Goal: Task Accomplishment & Management: Use online tool/utility

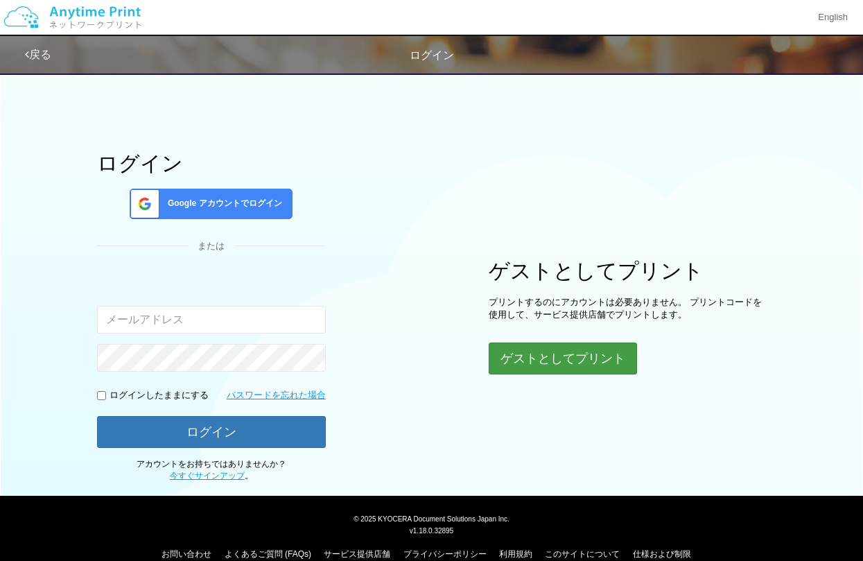
click at [558, 347] on button "ゲストとしてプリント" at bounding box center [563, 358] width 148 height 32
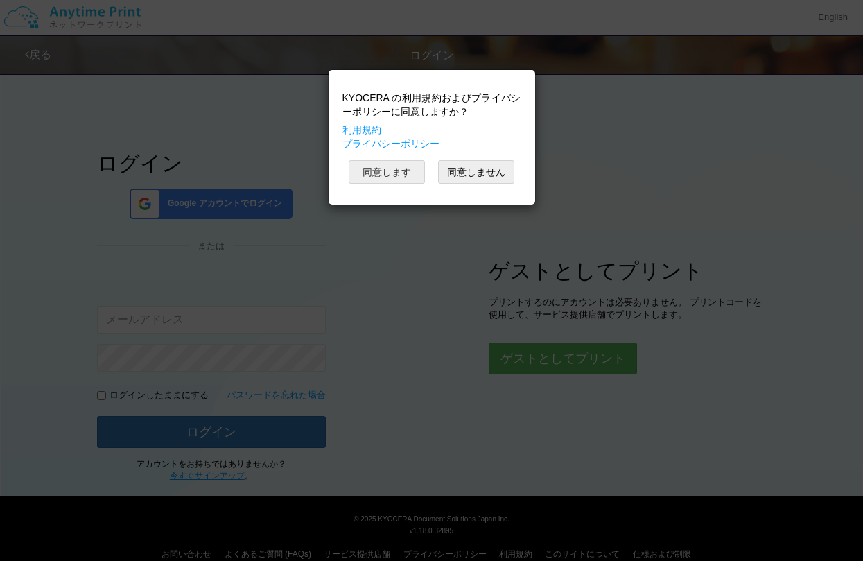
click at [367, 169] on button "同意します" at bounding box center [387, 172] width 76 height 24
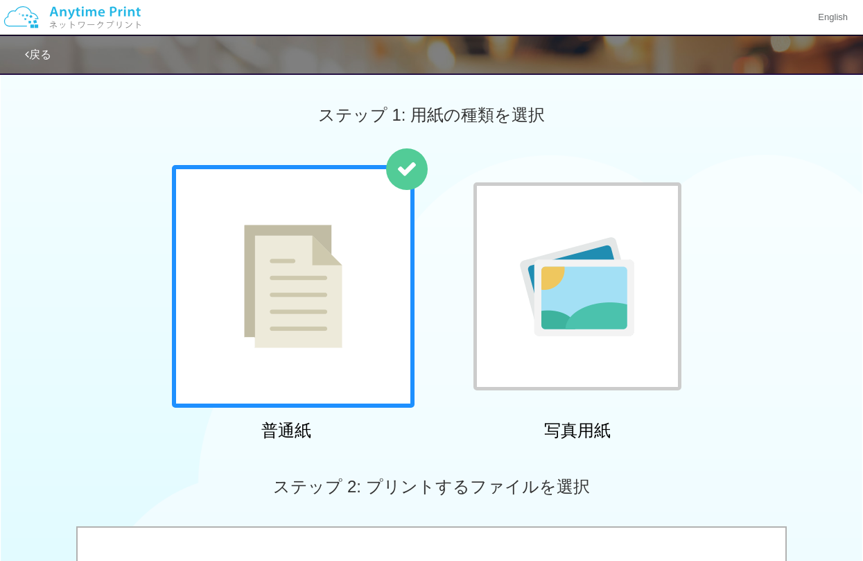
click at [555, 265] on img at bounding box center [577, 286] width 114 height 99
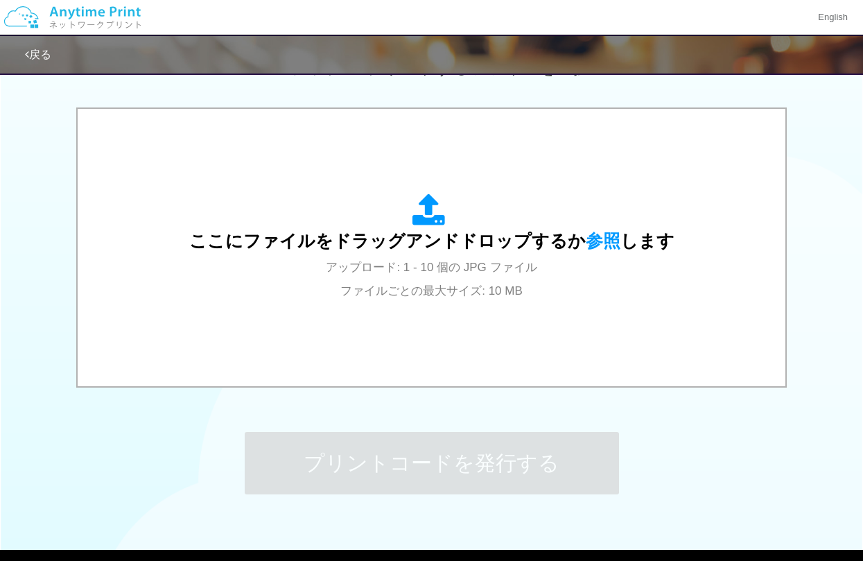
scroll to position [412, 0]
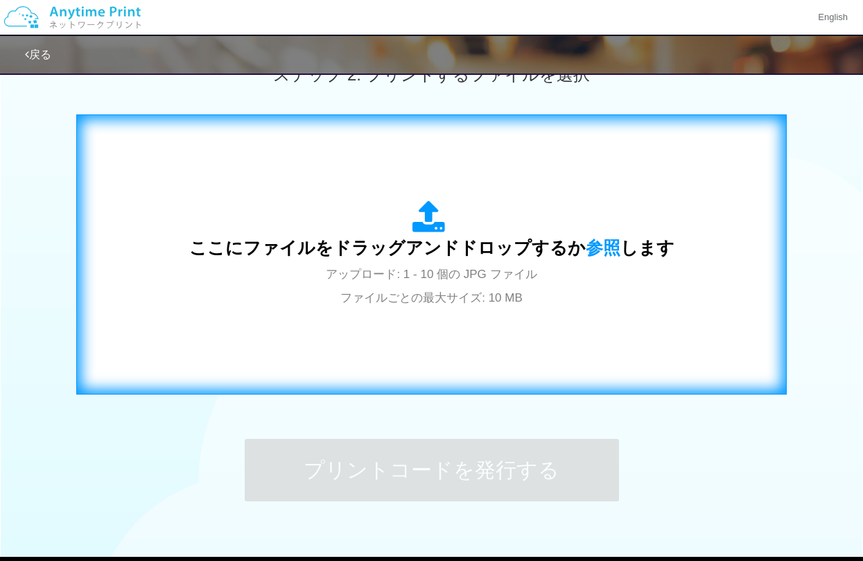
click at [455, 263] on div "ここにファイルをドラッグアンドドロップするか 参照 します アップロード: 1 - 10 個の JPG ファイル ファイルごとの最大サイズ: 10 MB" at bounding box center [431, 254] width 485 height 108
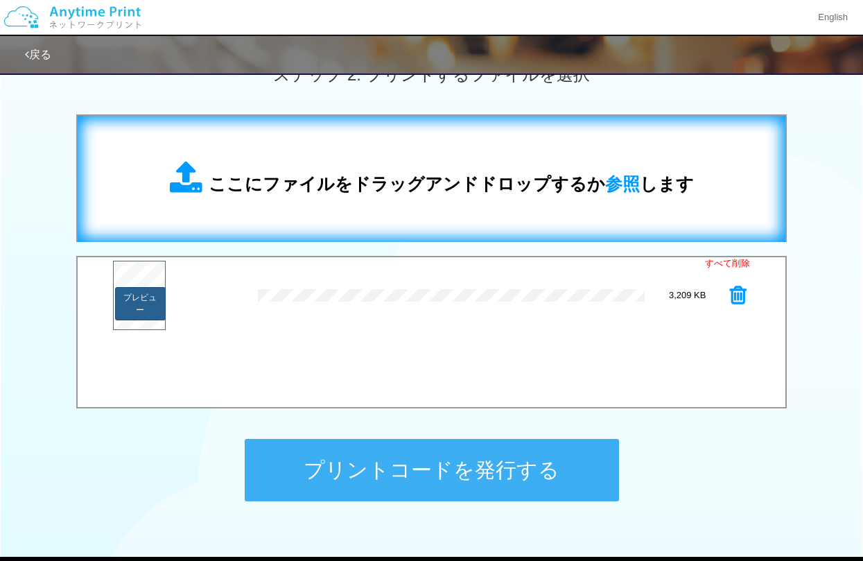
click at [144, 301] on button "プレビュー" at bounding box center [140, 303] width 51 height 33
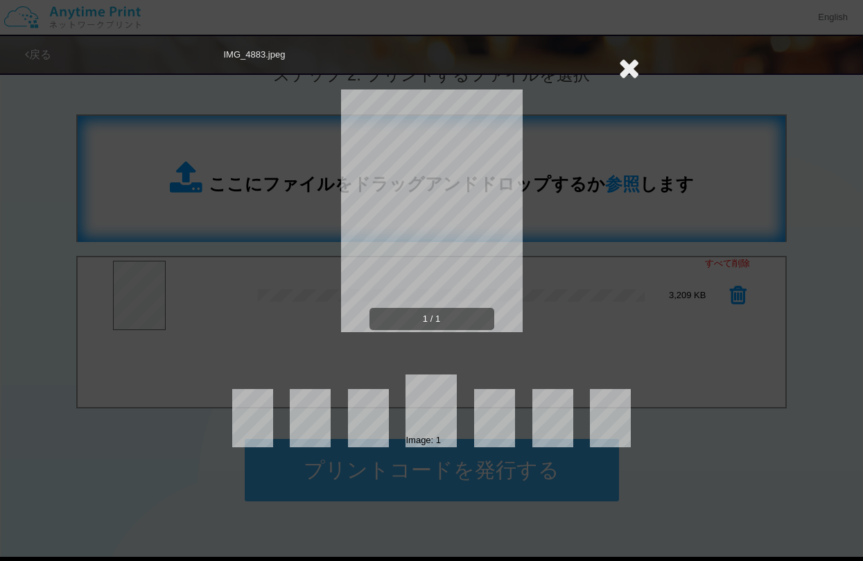
click at [627, 71] on icon at bounding box center [628, 68] width 21 height 28
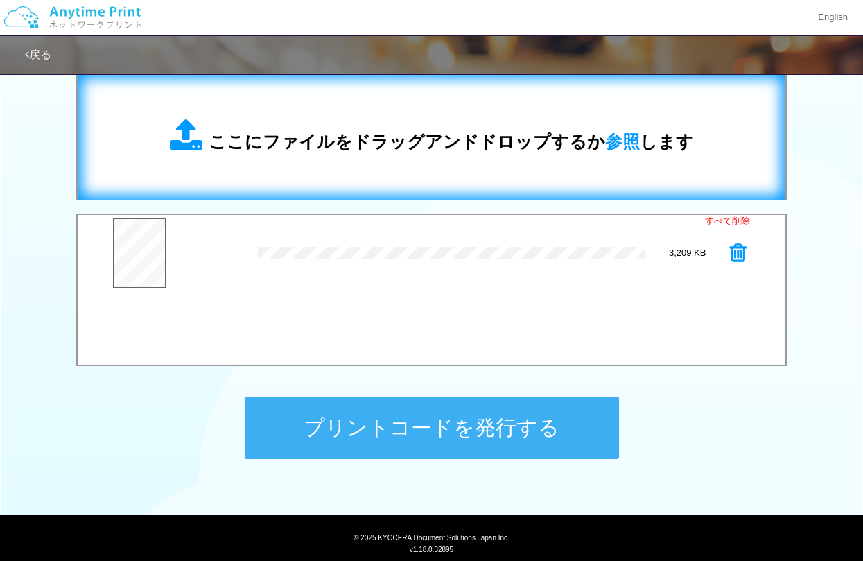
scroll to position [469, 0]
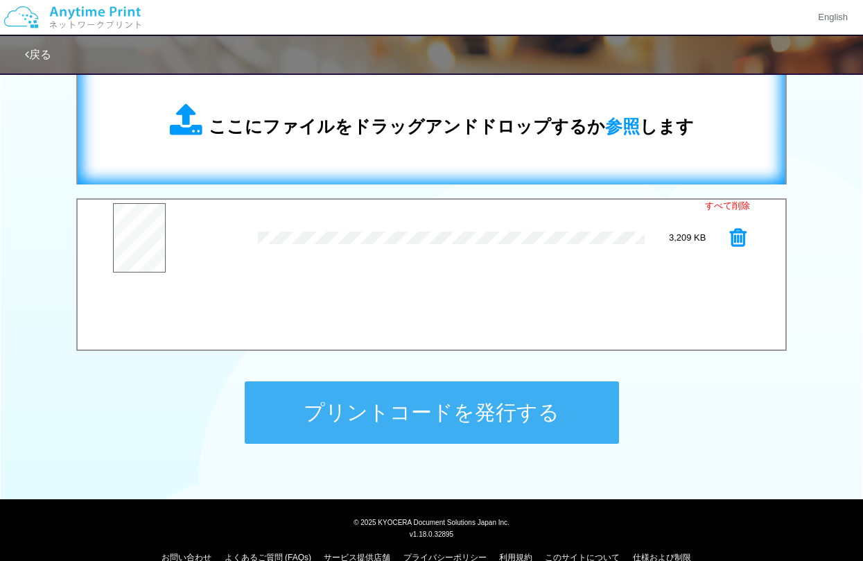
click at [423, 430] on button "プリントコードを発行する" at bounding box center [432, 412] width 374 height 62
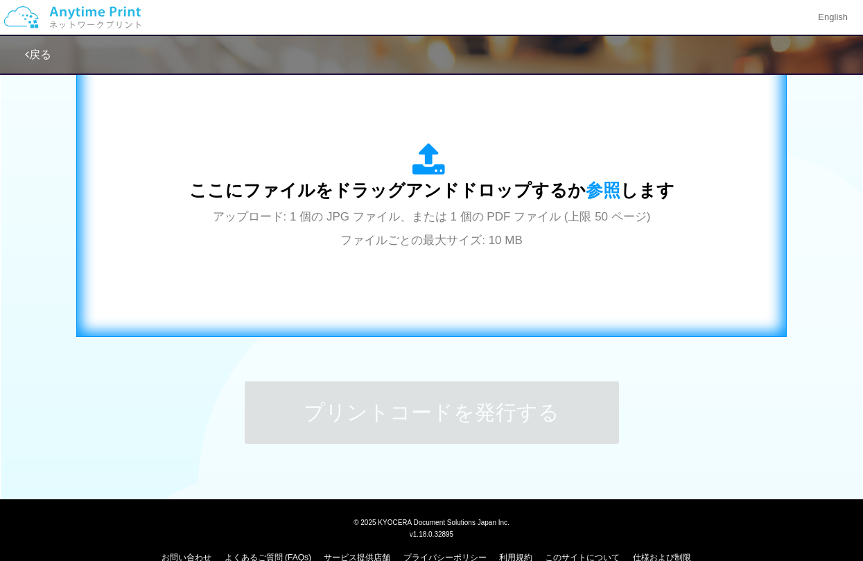
scroll to position [0, 0]
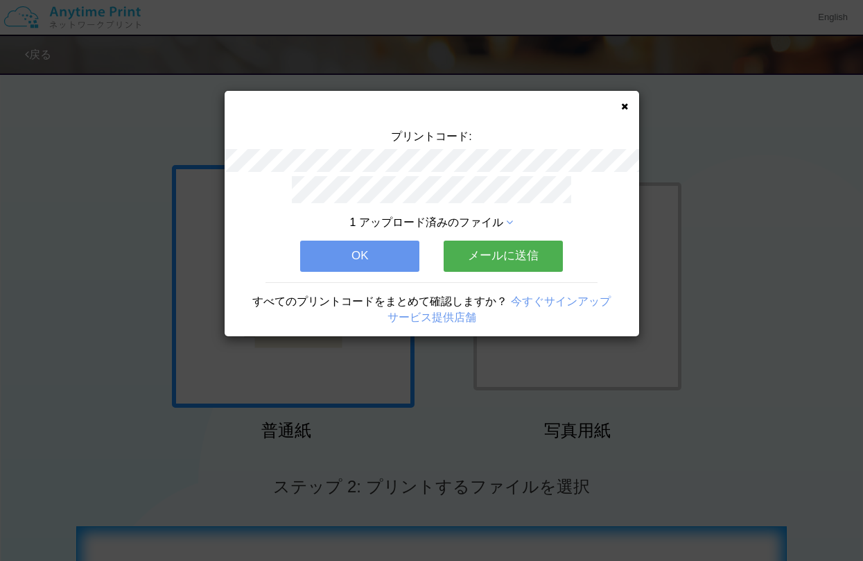
click at [498, 252] on button "メールに送信" at bounding box center [503, 256] width 119 height 30
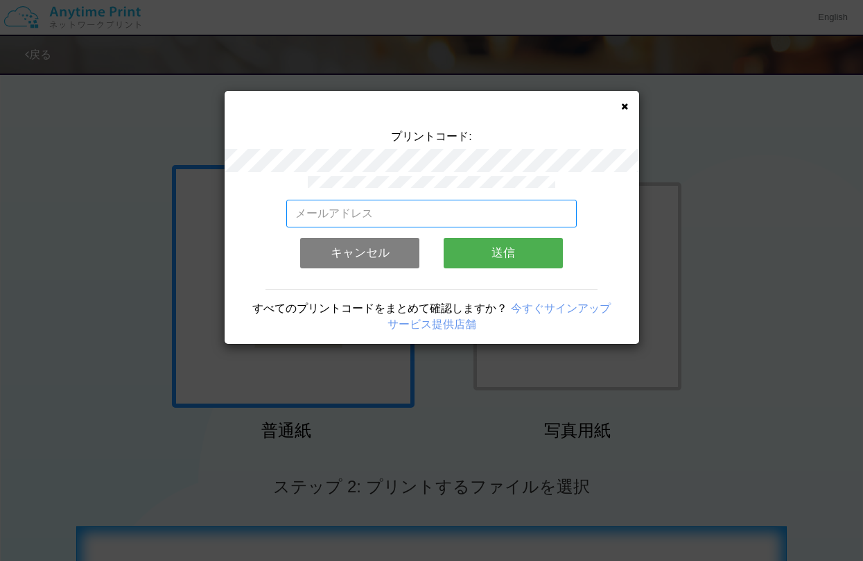
click at [306, 213] on input "email" at bounding box center [431, 214] width 290 height 28
type input "[EMAIL_ADDRESS][DOMAIN_NAME]"
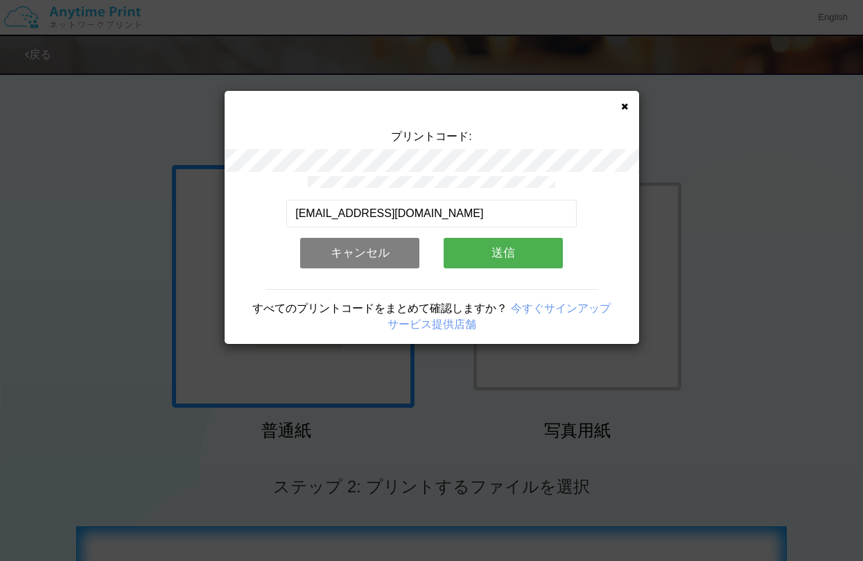
click at [464, 250] on button "送信" at bounding box center [503, 253] width 119 height 30
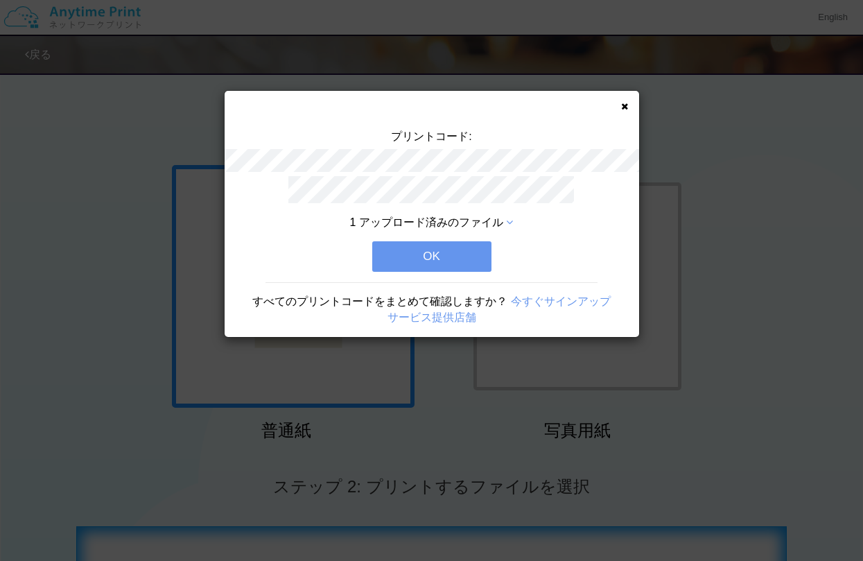
click at [427, 253] on button "OK" at bounding box center [431, 256] width 119 height 30
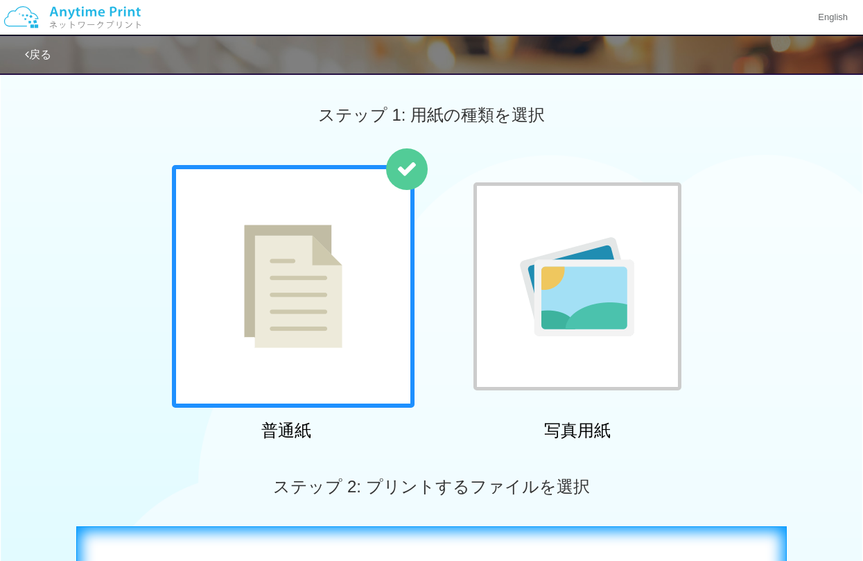
click at [36, 55] on link "戻る" at bounding box center [38, 55] width 26 height 12
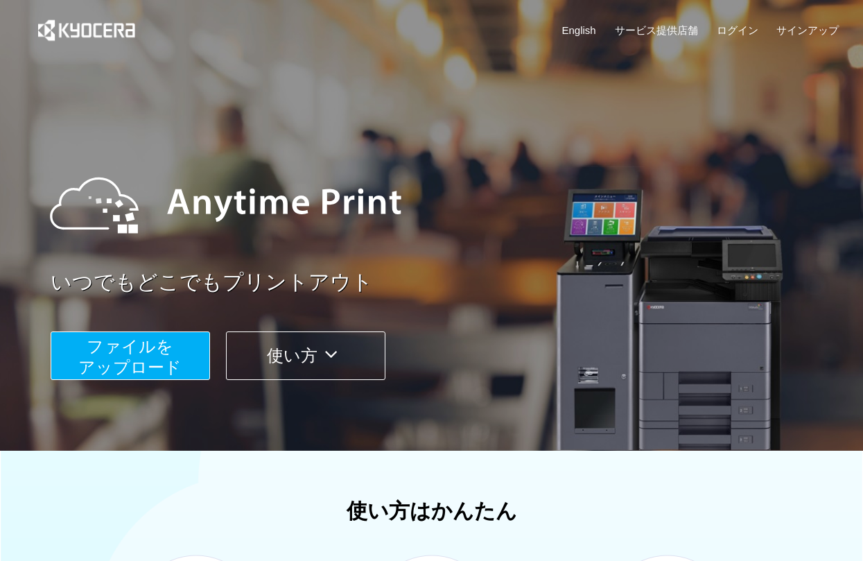
click at [328, 353] on icon at bounding box center [330, 354] width 27 height 21
click at [670, 25] on link "サービス提供店舗" at bounding box center [656, 30] width 83 height 15
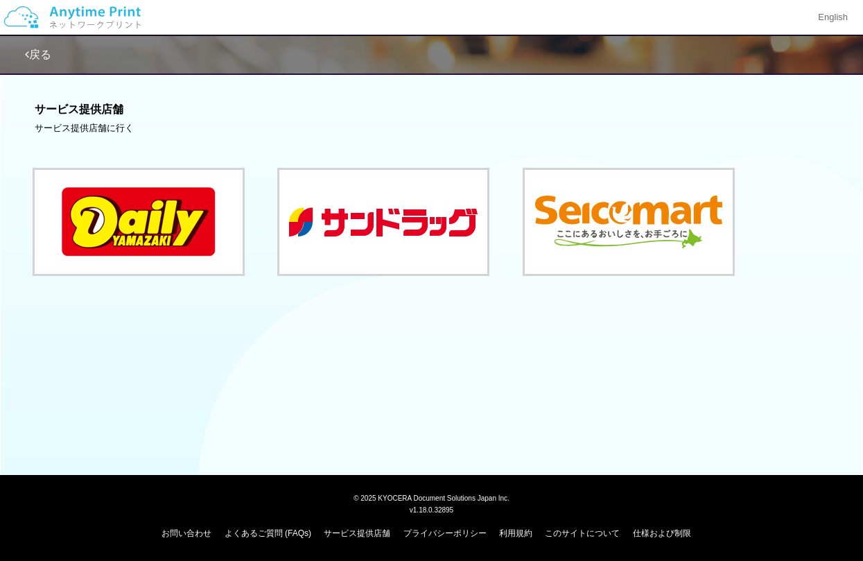
click at [87, 211] on button at bounding box center [139, 222] width 208 height 104
